Goal: Information Seeking & Learning: Check status

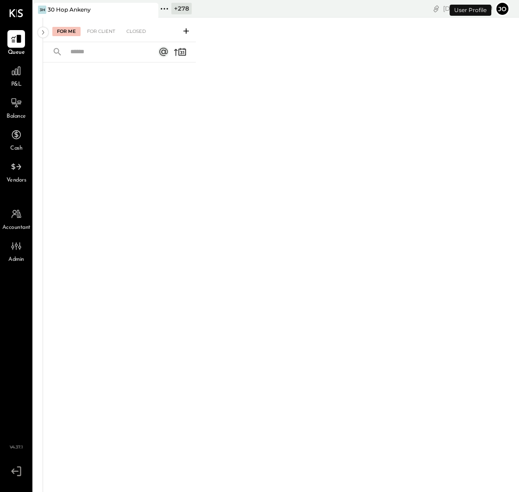
click at [170, 6] on icon at bounding box center [164, 9] width 12 height 12
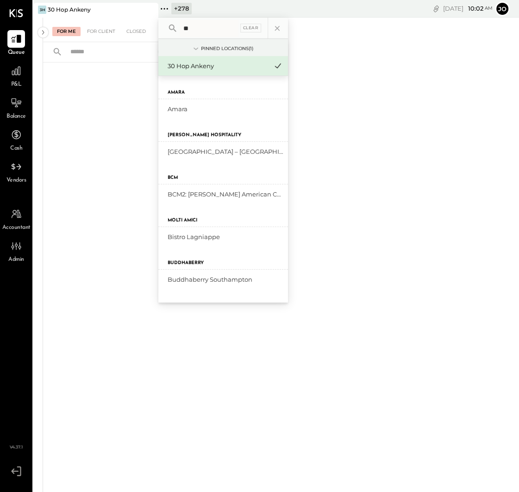
type input "*"
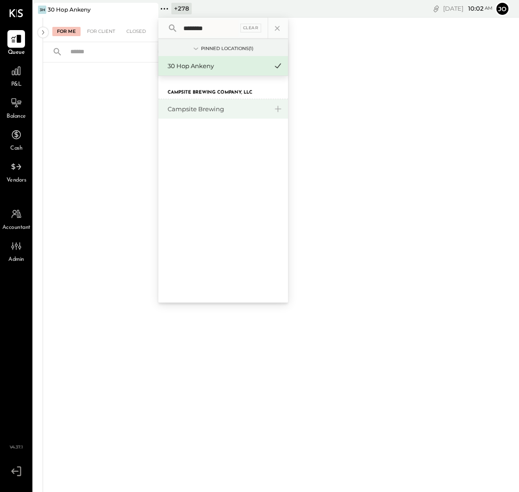
type input "********"
click at [193, 103] on div "Campsite Brewing" at bounding box center [223, 108] width 130 height 19
click at [191, 108] on div "Campsite Brewing" at bounding box center [218, 109] width 100 height 9
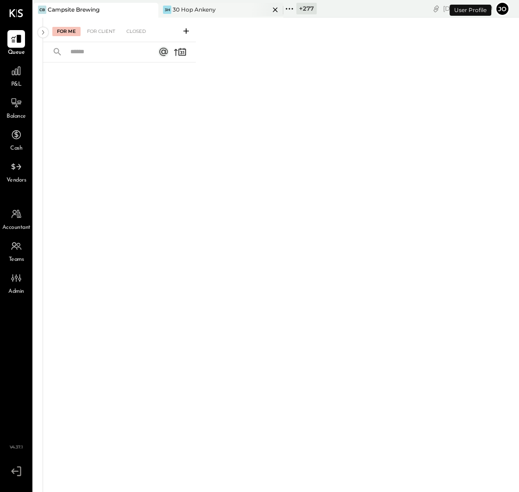
click at [276, 11] on icon at bounding box center [275, 9] width 12 height 11
click at [21, 75] on icon at bounding box center [16, 71] width 12 height 12
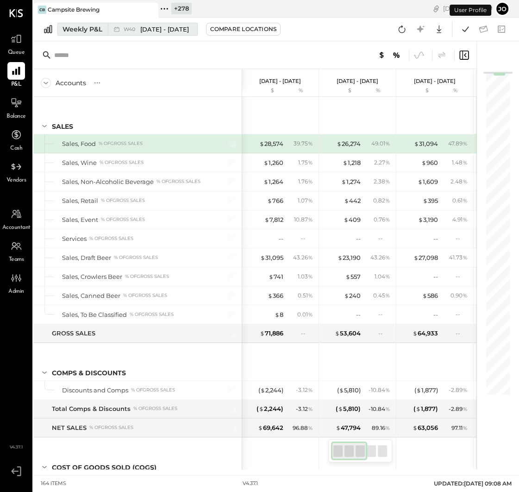
click at [93, 31] on div "Weekly P&L" at bounding box center [82, 29] width 40 height 9
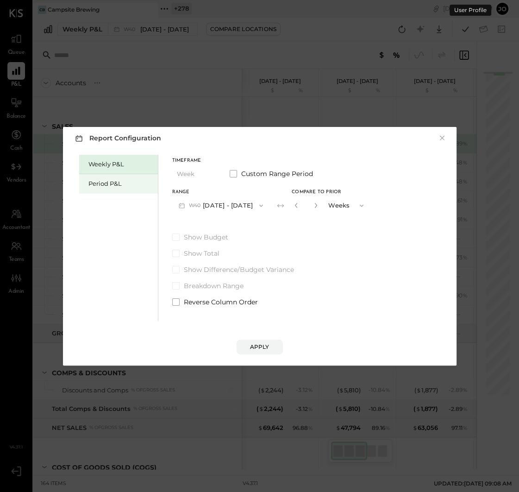
click at [128, 183] on div "Period P&L" at bounding box center [120, 183] width 65 height 9
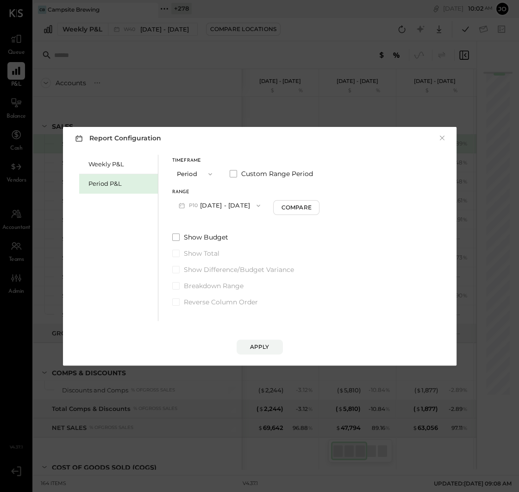
click at [216, 199] on button "P10 Sep 29 - Oct 26, 2025" at bounding box center [219, 205] width 95 height 17
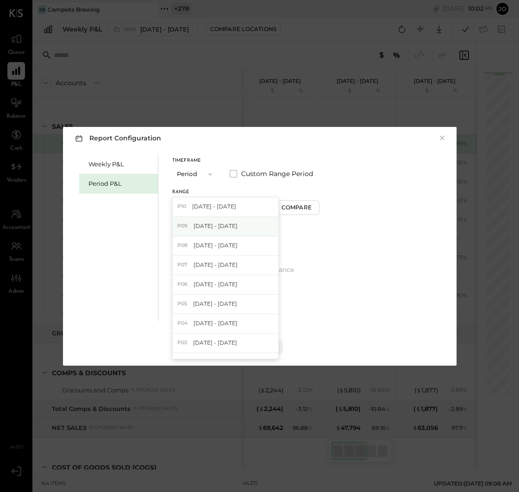
click at [220, 221] on div "P09 Aug 25 - Sep 28, 2025" at bounding box center [226, 226] width 106 height 19
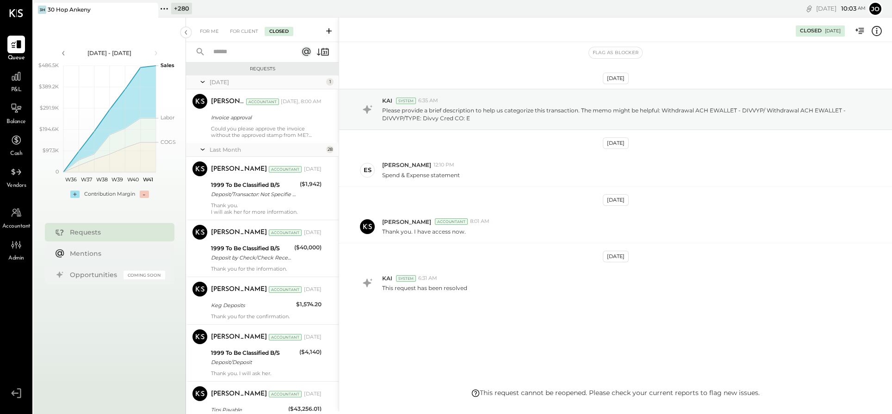
scroll to position [998, 0]
